Goal: Check status: Check status

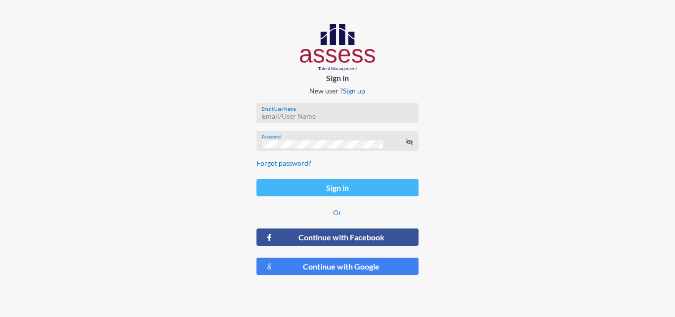
type input "HAH – Talent Map"
click at [339, 184] on button "Sign in" at bounding box center [338, 187] width 162 height 17
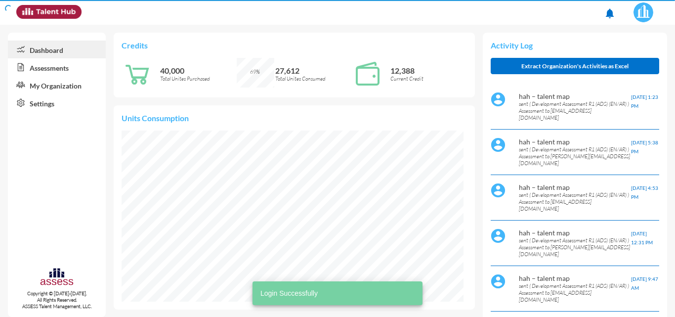
scroll to position [171, 342]
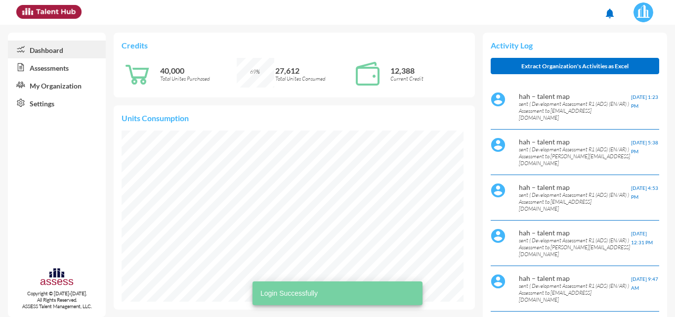
click at [49, 70] on link "Assessments" at bounding box center [57, 67] width 98 height 18
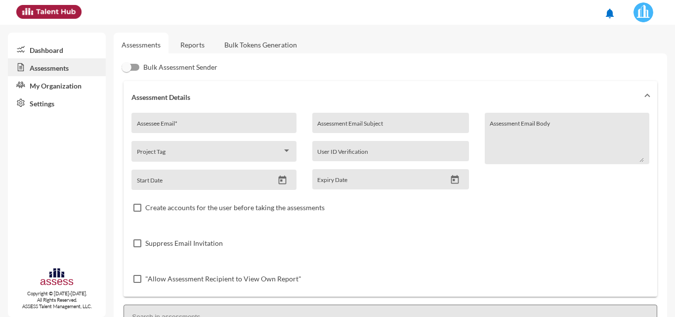
click at [197, 40] on link "Reports" at bounding box center [193, 45] width 40 height 24
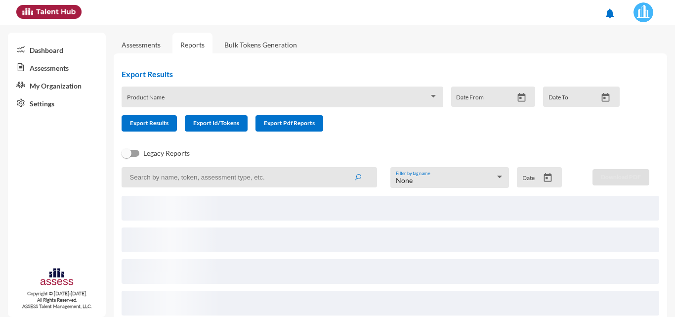
click at [194, 182] on input at bounding box center [250, 177] width 256 height 20
paste input "[PERSON_NAME][EMAIL_ADDRESS][DOMAIN_NAME]"
type input "[PERSON_NAME][EMAIL_ADDRESS][DOMAIN_NAME]"
click at [342, 168] on button "submit" at bounding box center [358, 177] width 32 height 18
